Goal: Information Seeking & Learning: Learn about a topic

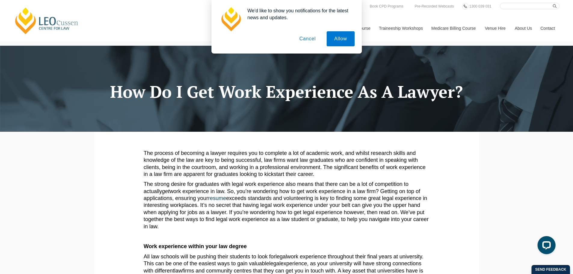
click at [311, 39] on button "Cancel" at bounding box center [308, 38] width 32 height 15
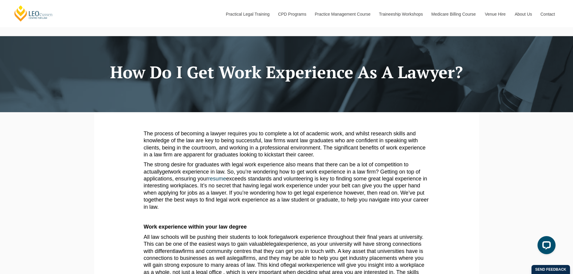
scroll to position [30, 0]
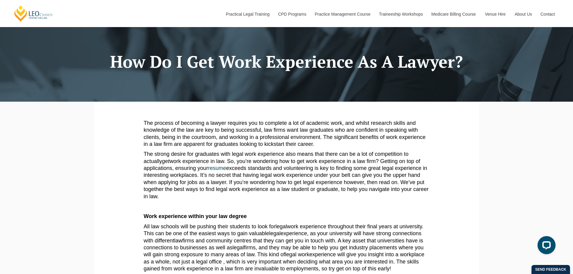
click at [226, 162] on p "The strong desire for graduates with legal work experience also means that ther…" at bounding box center [287, 175] width 286 height 49
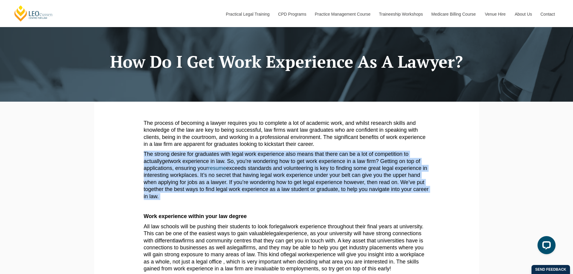
click at [226, 162] on p "The strong desire for graduates with legal work experience also means that ther…" at bounding box center [287, 175] width 286 height 49
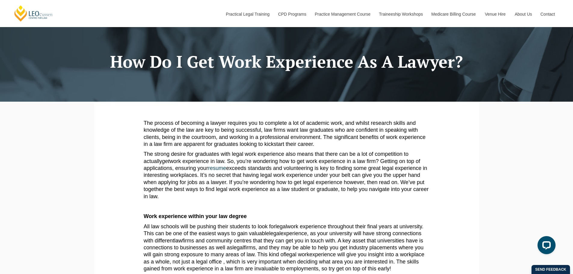
click at [280, 138] on p "The process of becoming a lawyer requires you to complete a lot of academic wor…" at bounding box center [287, 134] width 286 height 28
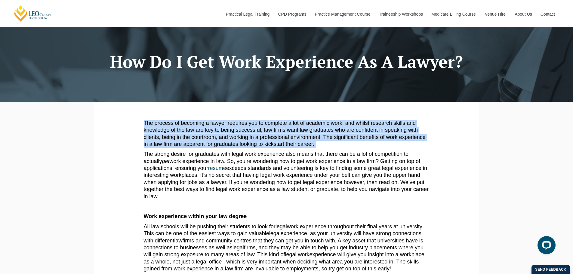
click at [280, 138] on p "The process of becoming a lawyer requires you to complete a lot of academic wor…" at bounding box center [287, 134] width 286 height 28
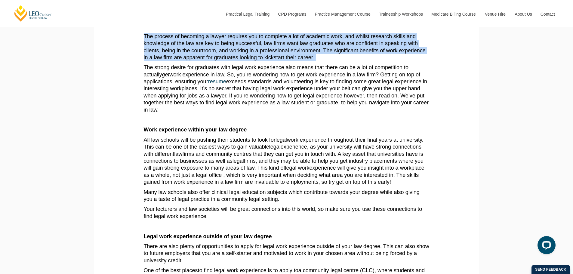
scroll to position [120, 0]
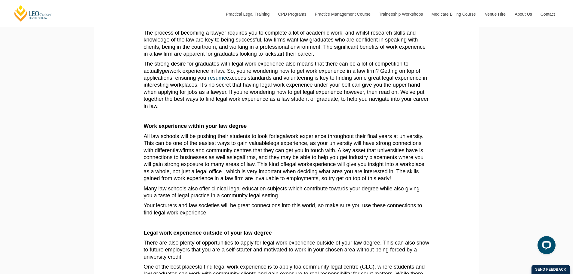
click at [243, 154] on span "firms and community centres that they can get you in touch with. A key asset th…" at bounding box center [284, 153] width 280 height 13
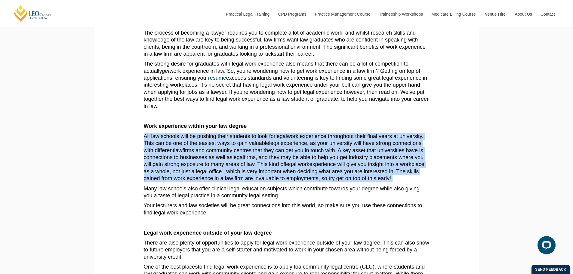
click at [243, 154] on span "firms and community centres that they can get you in touch with. A key asset th…" at bounding box center [284, 153] width 280 height 13
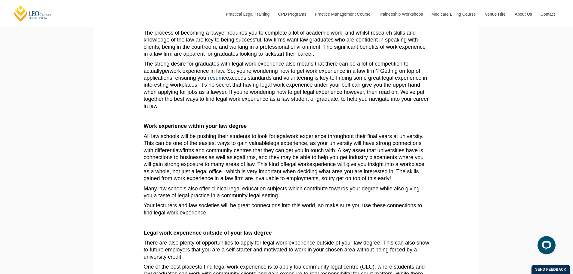
click at [255, 190] on p "Many law schools also offer clinical legal education subjects which contribute …" at bounding box center [287, 192] width 286 height 14
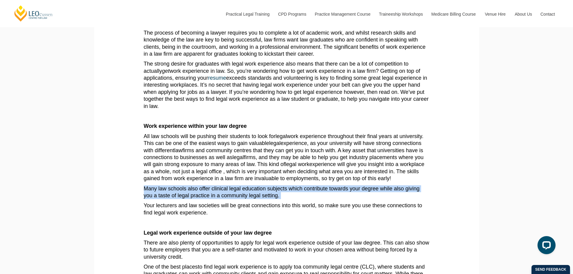
click at [255, 190] on p "Many law schools also offer clinical legal education subjects which contribute …" at bounding box center [287, 192] width 286 height 14
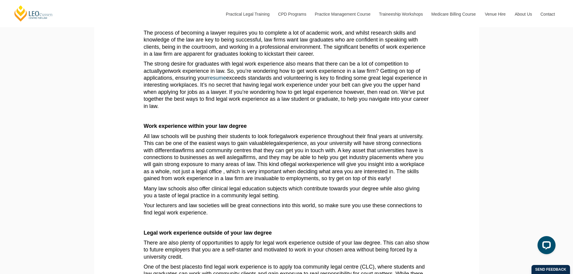
click at [253, 209] on p "Your lecturers and law societies will be great connections into this world, so …" at bounding box center [287, 209] width 286 height 14
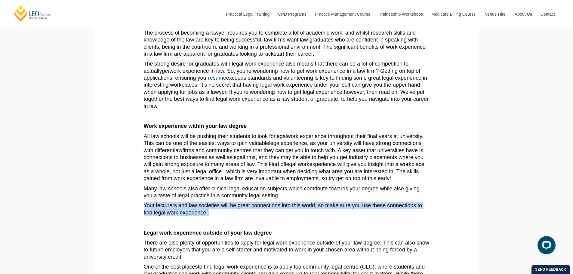
click at [253, 209] on p "Your lecturers and law societies will be great connections into this world, so …" at bounding box center [287, 209] width 286 height 14
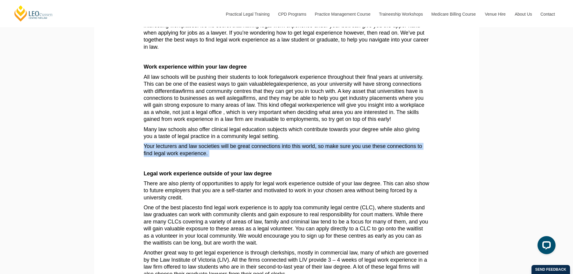
scroll to position [181, 0]
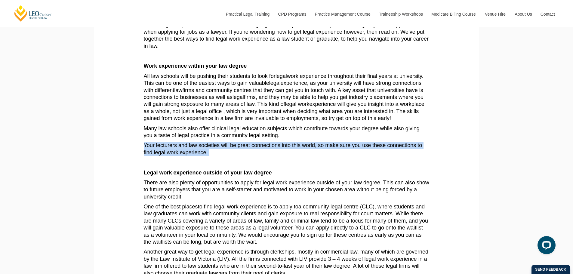
click at [155, 192] on p "There are also plenty of opportunities to apply for legal work experience outsi…" at bounding box center [287, 189] width 286 height 21
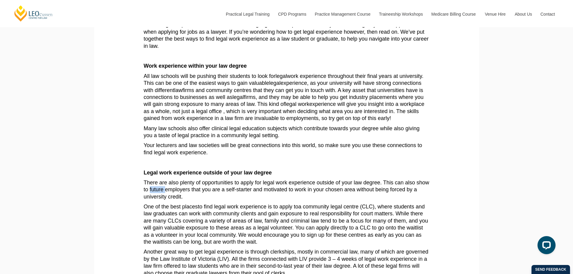
click at [155, 192] on p "There are also plenty of opportunities to apply for legal work experience outsi…" at bounding box center [287, 189] width 286 height 21
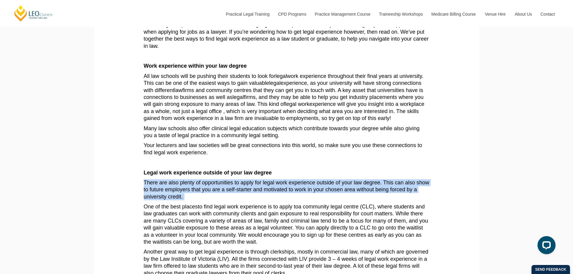
click at [155, 192] on p "There are also plenty of opportunities to apply for legal work experience outsi…" at bounding box center [287, 189] width 286 height 21
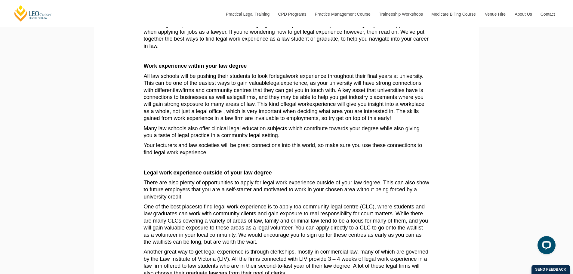
click at [222, 224] on p "One of the best places to find legal work experience is to apply to a community…" at bounding box center [287, 224] width 286 height 42
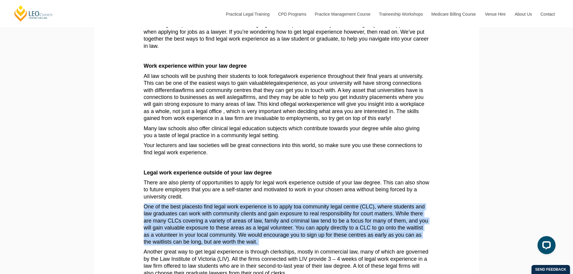
click at [222, 224] on p "One of the best places to find legal work experience is to apply to a community…" at bounding box center [287, 224] width 286 height 42
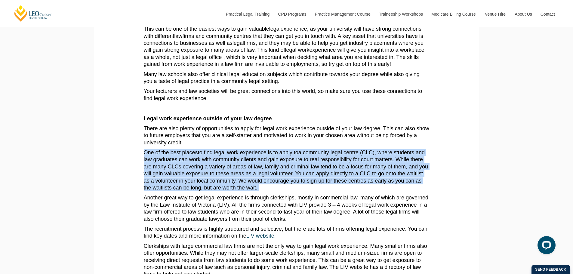
scroll to position [241, 0]
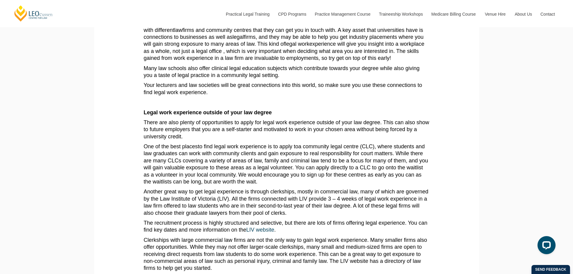
click at [221, 206] on p "Another great way to get legal experience is through clerkships, mostly in comm…" at bounding box center [287, 202] width 286 height 28
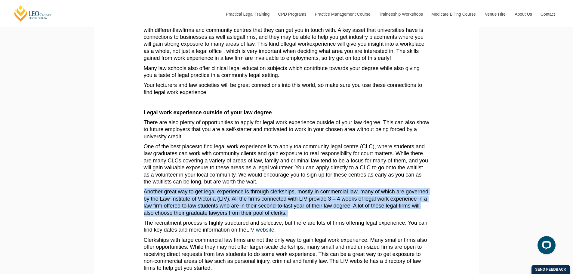
click at [221, 206] on p "Another great way to get legal experience is through clerkships, mostly in comm…" at bounding box center [287, 202] width 286 height 28
click at [222, 208] on p "Another great way to get legal experience is through clerkships, mostly in comm…" at bounding box center [287, 202] width 286 height 28
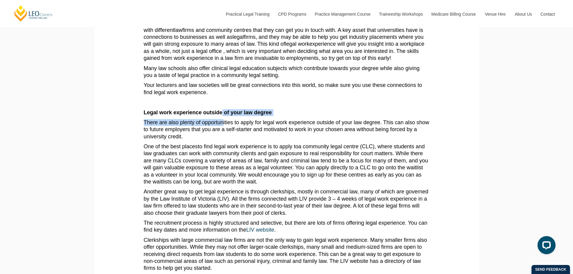
click at [223, 116] on article "The process of becoming a lawyer requires you to complete a lot of academic wor…" at bounding box center [287, 190] width 286 height 562
click at [229, 129] on p "There are also plenty of opportunities to apply for legal work experience outsi…" at bounding box center [287, 129] width 286 height 21
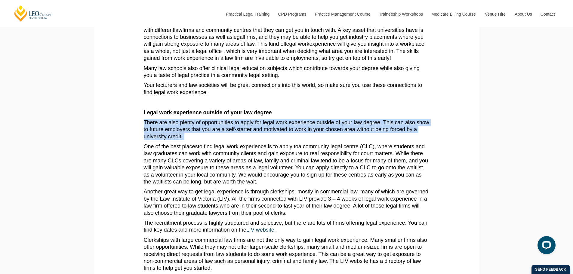
click at [229, 129] on p "There are also plenty of opportunities to apply for legal work experience outsi…" at bounding box center [287, 129] width 286 height 21
click at [227, 131] on p "There are also plenty of opportunities to apply for legal work experience outsi…" at bounding box center [287, 129] width 286 height 21
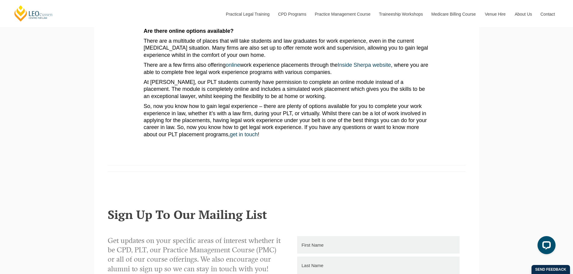
scroll to position [602, 0]
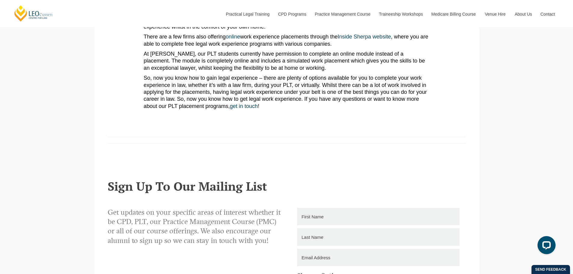
click at [239, 94] on p "So, now you know how to gain legal experience – there are plenty of options ava…" at bounding box center [287, 92] width 286 height 35
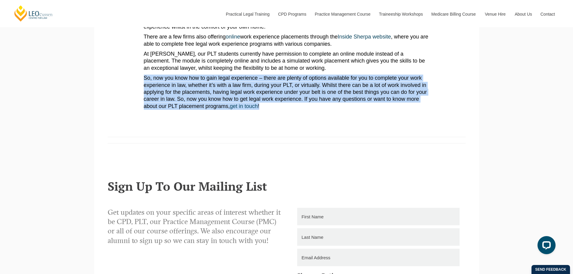
click at [239, 94] on p "So, now you know how to gain legal experience – there are plenty of options ava…" at bounding box center [287, 92] width 286 height 35
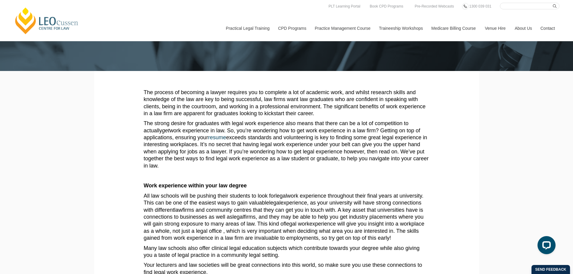
scroll to position [0, 0]
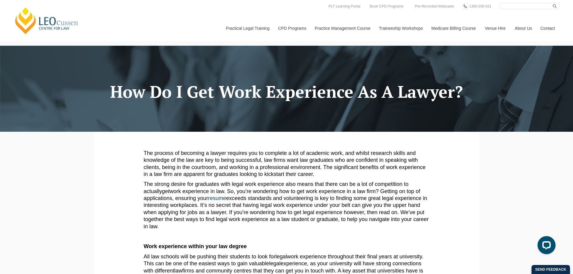
click at [282, 90] on h1 "How Do I Get Work Experience As A Lawyer?" at bounding box center [287, 92] width 376 height 18
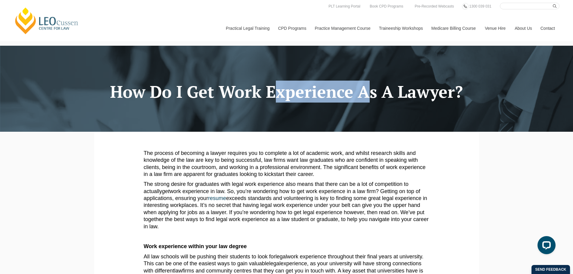
click at [282, 90] on h1 "How Do I Get Work Experience As A Lawyer?" at bounding box center [287, 92] width 376 height 18
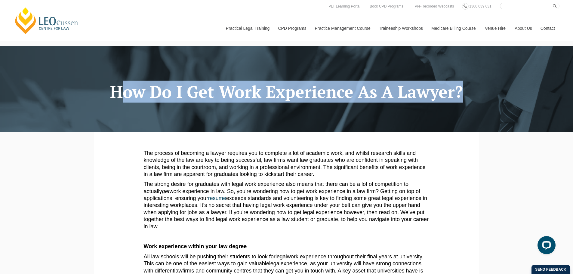
click at [282, 90] on h1 "How Do I Get Work Experience As A Lawyer?" at bounding box center [287, 92] width 376 height 18
click at [282, 94] on h1 "How Do I Get Work Experience As A Lawyer?" at bounding box center [287, 92] width 376 height 18
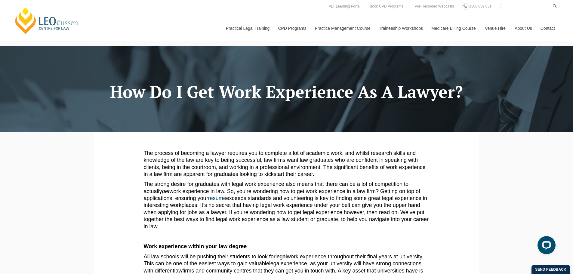
click at [254, 157] on p "The process of becoming a lawyer requires you to complete a lot of academic wor…" at bounding box center [287, 164] width 286 height 28
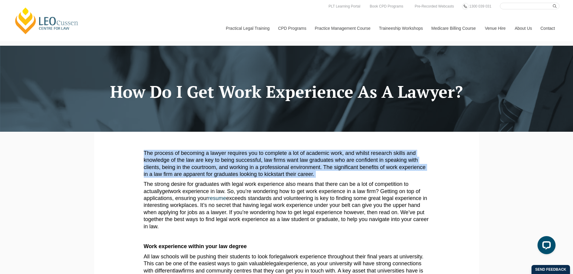
click at [254, 157] on p "The process of becoming a lawyer requires you to complete a lot of academic wor…" at bounding box center [287, 164] width 286 height 28
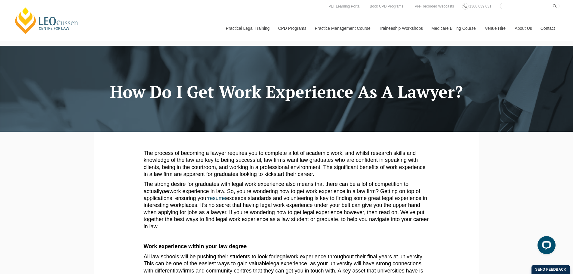
click at [241, 198] on p "The strong desire for graduates with legal work experience also means that ther…" at bounding box center [287, 205] width 286 height 49
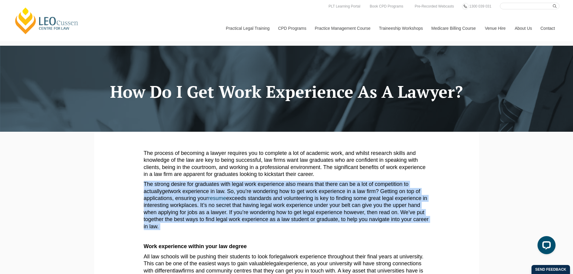
click at [241, 198] on p "The strong desire for graduates with legal work experience also means that ther…" at bounding box center [287, 205] width 286 height 49
click at [197, 226] on p "The strong desire for graduates with legal work experience also means that ther…" at bounding box center [287, 205] width 286 height 49
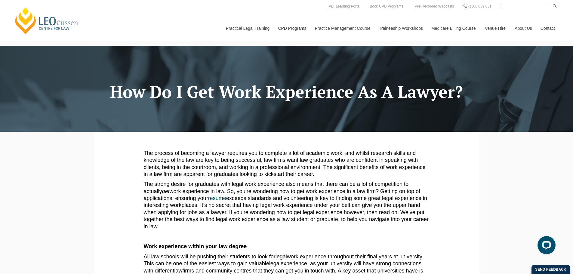
drag, startPoint x: 189, startPoint y: 229, endPoint x: 144, endPoint y: 150, distance: 91.0
drag, startPoint x: 164, startPoint y: 228, endPoint x: 118, endPoint y: 140, distance: 98.8
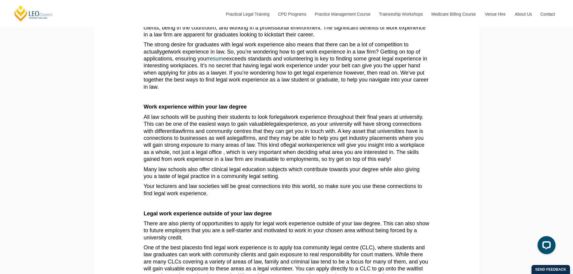
scroll to position [150, 0]
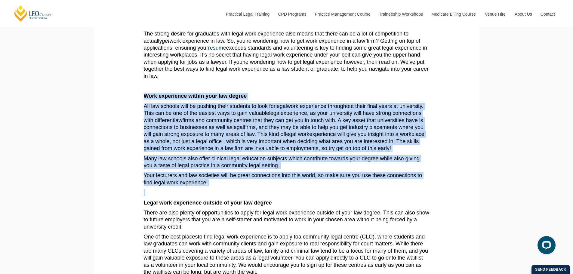
drag, startPoint x: 144, startPoint y: 96, endPoint x: 228, endPoint y: 192, distance: 127.3
click at [225, 183] on p "Your lecturers and law societies will be great connections into this world, so …" at bounding box center [287, 179] width 286 height 14
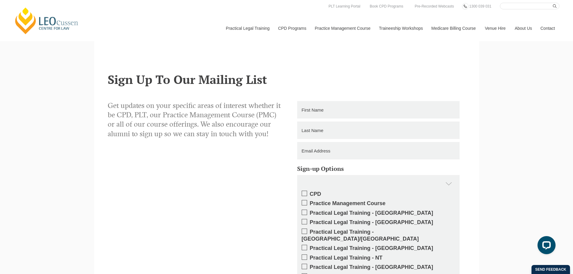
scroll to position [644, 0]
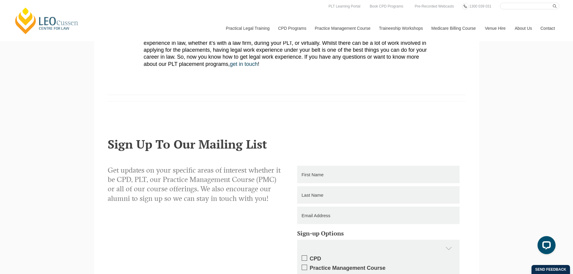
drag, startPoint x: 144, startPoint y: 112, endPoint x: 299, endPoint y: 137, distance: 157.6
click at [299, 137] on div "The process of becoming a lawyer requires you to complete a lot of academic wor…" at bounding box center [286, 18] width 385 height 1061
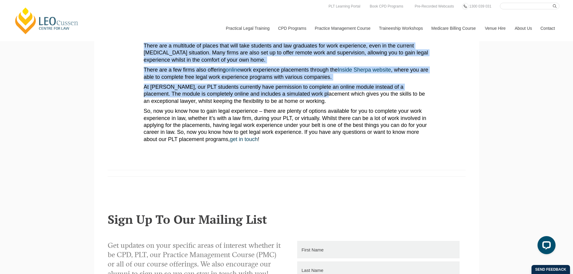
scroll to position [554, 0]
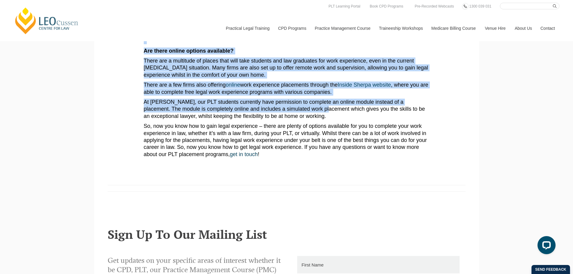
click at [323, 144] on p "So, now you know how to gain legal experience – there are plenty of options ava…" at bounding box center [287, 140] width 286 height 35
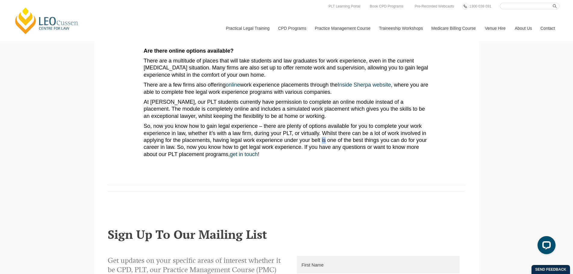
click at [324, 145] on p "So, now you know how to gain legal experience – there are plenty of options ava…" at bounding box center [287, 140] width 286 height 35
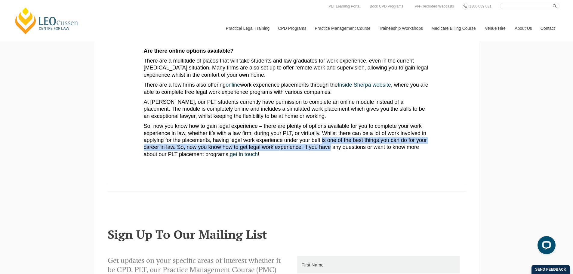
click at [324, 146] on p "So, now you know how to gain legal experience – there are plenty of options ava…" at bounding box center [287, 140] width 286 height 35
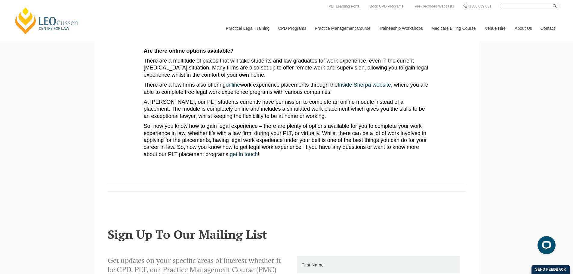
click at [316, 132] on p "So, now you know how to gain legal experience – there are plenty of options ava…" at bounding box center [287, 140] width 286 height 35
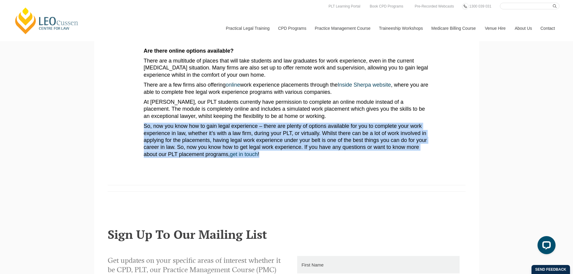
click at [316, 132] on p "So, now you know how to gain legal experience – there are plenty of options ava…" at bounding box center [287, 140] width 286 height 35
click at [291, 115] on p "At [PERSON_NAME], our PLT students currently have permission to complete an onl…" at bounding box center [287, 109] width 286 height 21
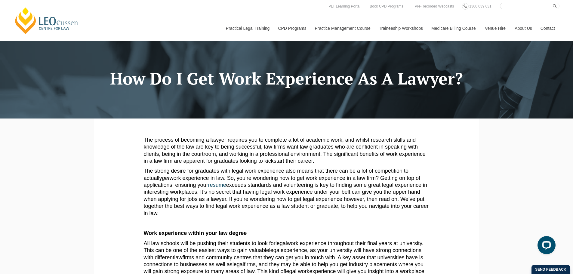
scroll to position [0, 0]
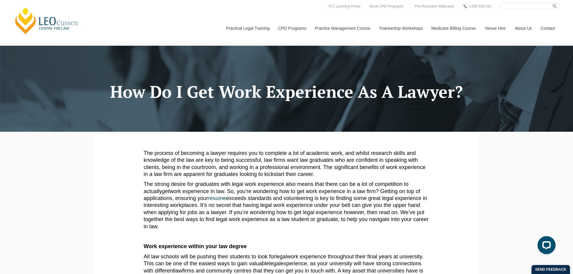
click at [282, 175] on p "The process of becoming a lawyer requires you to complete a lot of academic wor…" at bounding box center [287, 164] width 286 height 28
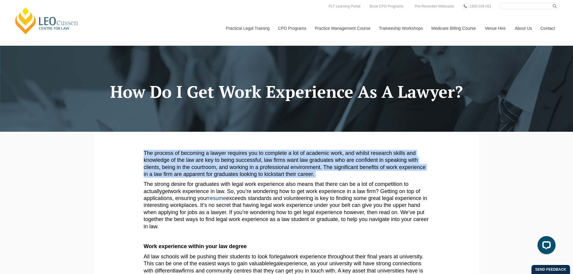
click at [282, 175] on p "The process of becoming a lawyer requires you to complete a lot of academic wor…" at bounding box center [287, 164] width 286 height 28
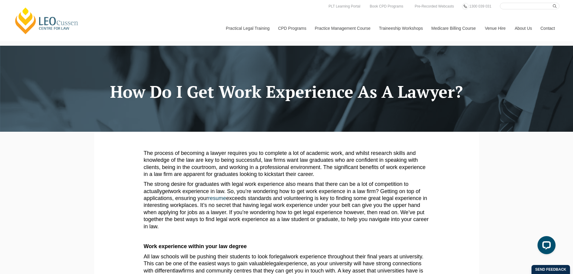
click at [284, 208] on p "The strong desire for graduates with legal work experience also means that ther…" at bounding box center [287, 205] width 286 height 49
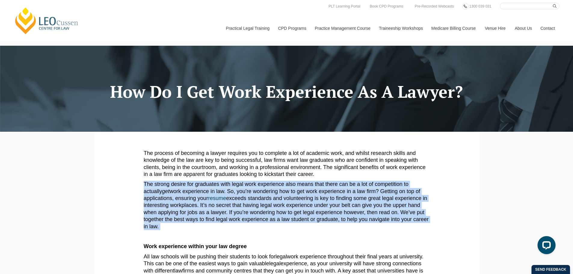
click at [284, 208] on p "The strong desire for graduates with legal work experience also means that ther…" at bounding box center [287, 205] width 286 height 49
click at [290, 204] on p "The strong desire for graduates with legal work experience also means that ther…" at bounding box center [287, 205] width 286 height 49
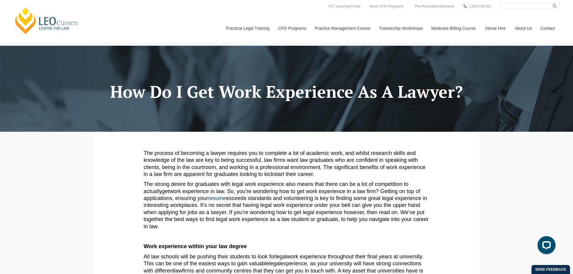
click at [374, 160] on p "The process of becoming a lawyer requires you to complete a lot of academic wor…" at bounding box center [287, 164] width 286 height 28
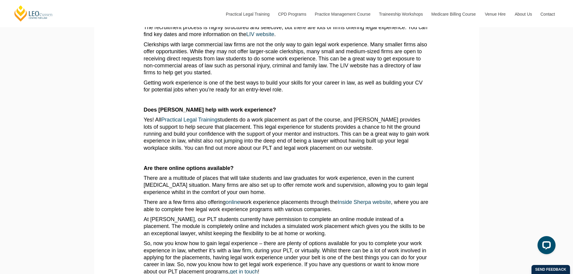
scroll to position [480, 0]
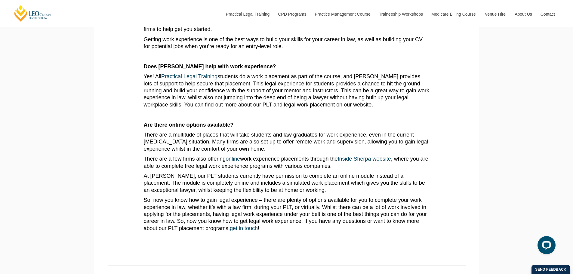
click at [341, 207] on p "So, now you know how to gain legal experience – there are plenty of options ava…" at bounding box center [287, 214] width 286 height 35
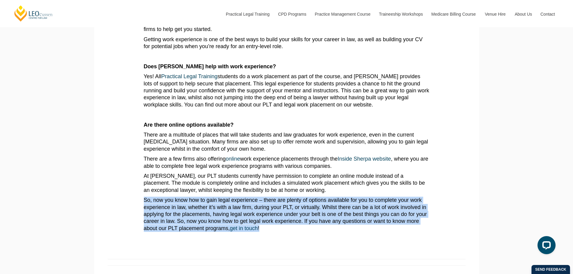
click at [341, 207] on p "So, now you know how to gain legal experience – there are plenty of options ava…" at bounding box center [287, 214] width 286 height 35
click at [334, 232] on p "So, now you know how to gain legal experience – there are plenty of options ava…" at bounding box center [287, 214] width 286 height 35
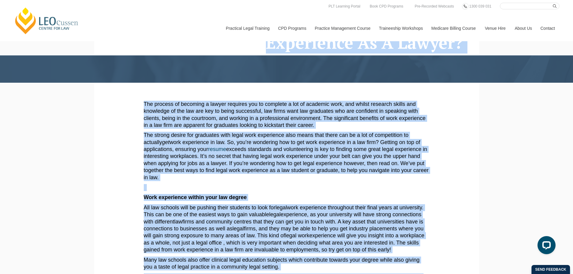
scroll to position [0, 0]
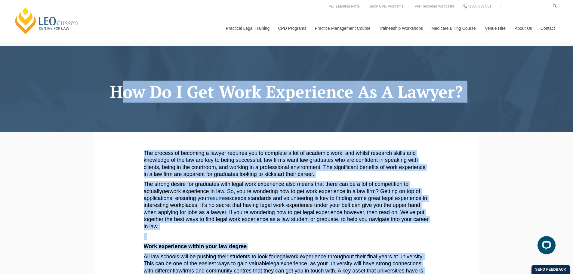
drag, startPoint x: 303, startPoint y: 232, endPoint x: 102, endPoint y: 98, distance: 241.6
click at [105, 97] on h1 "How Do I Get Work Experience As A Lawyer?" at bounding box center [287, 92] width 376 height 18
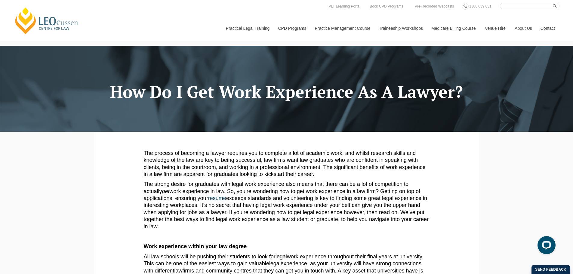
click at [271, 207] on p "The strong desire for graduates with legal work experience also means that ther…" at bounding box center [287, 205] width 286 height 49
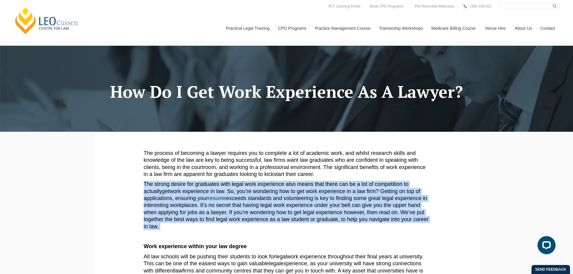
click at [271, 207] on p "The strong desire for graduates with legal work experience also means that ther…" at bounding box center [287, 205] width 286 height 49
click at [271, 206] on p "The strong desire for graduates with legal work experience also means that ther…" at bounding box center [287, 205] width 286 height 49
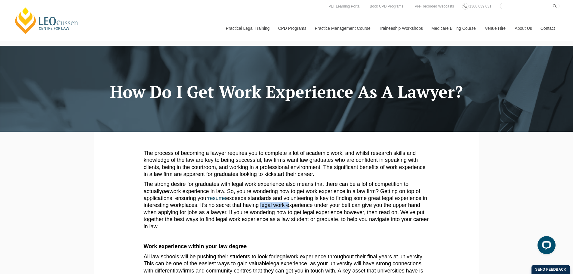
drag, startPoint x: 265, startPoint y: 207, endPoint x: 292, endPoint y: 206, distance: 27.4
click at [292, 206] on p "The strong desire for graduates with legal work experience also means that ther…" at bounding box center [287, 205] width 286 height 49
click at [299, 197] on p "The strong desire for graduates with legal work experience also means that ther…" at bounding box center [287, 205] width 286 height 49
click at [256, 170] on p "The process of becoming a lawyer requires you to complete a lot of academic wor…" at bounding box center [287, 164] width 286 height 28
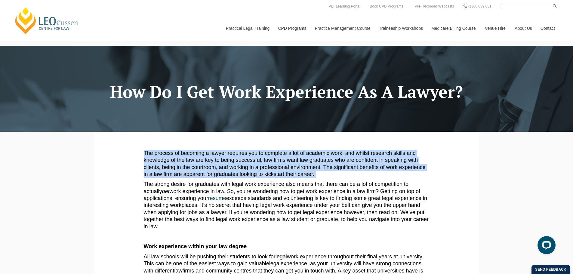
click at [256, 170] on p "The process of becoming a lawyer requires you to complete a lot of academic wor…" at bounding box center [287, 164] width 286 height 28
click at [288, 166] on p "The process of becoming a lawyer requires you to complete a lot of academic wor…" at bounding box center [287, 164] width 286 height 28
